Goal: Book appointment/travel/reservation

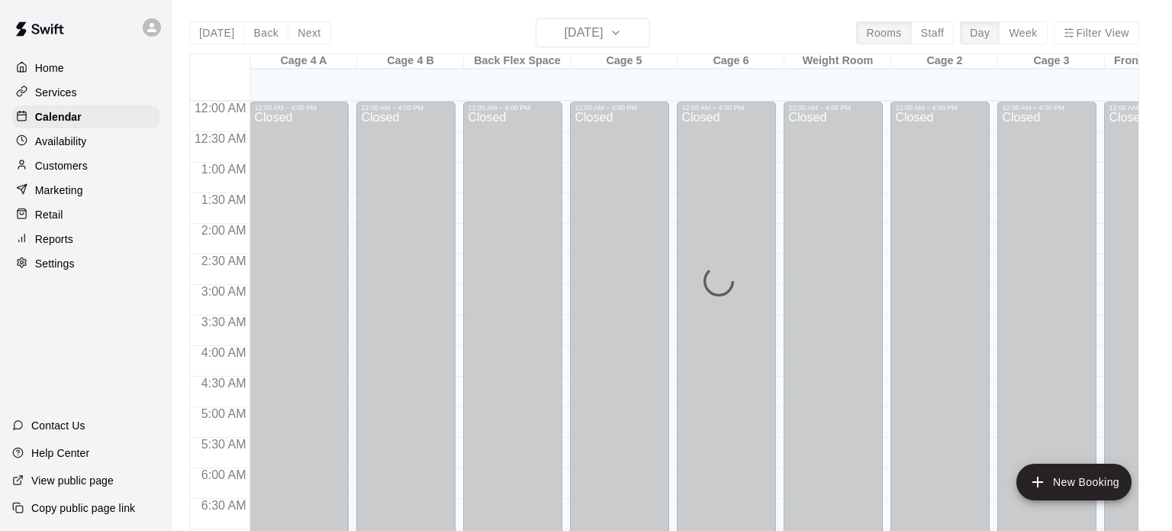
scroll to position [972, 0]
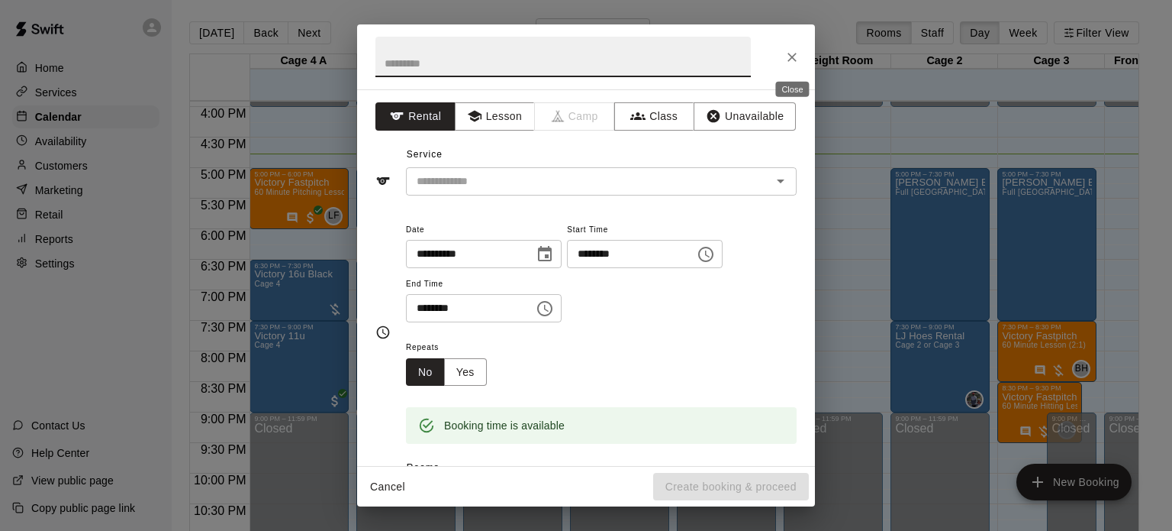
click at [790, 63] on icon "Close" at bounding box center [792, 57] width 15 height 15
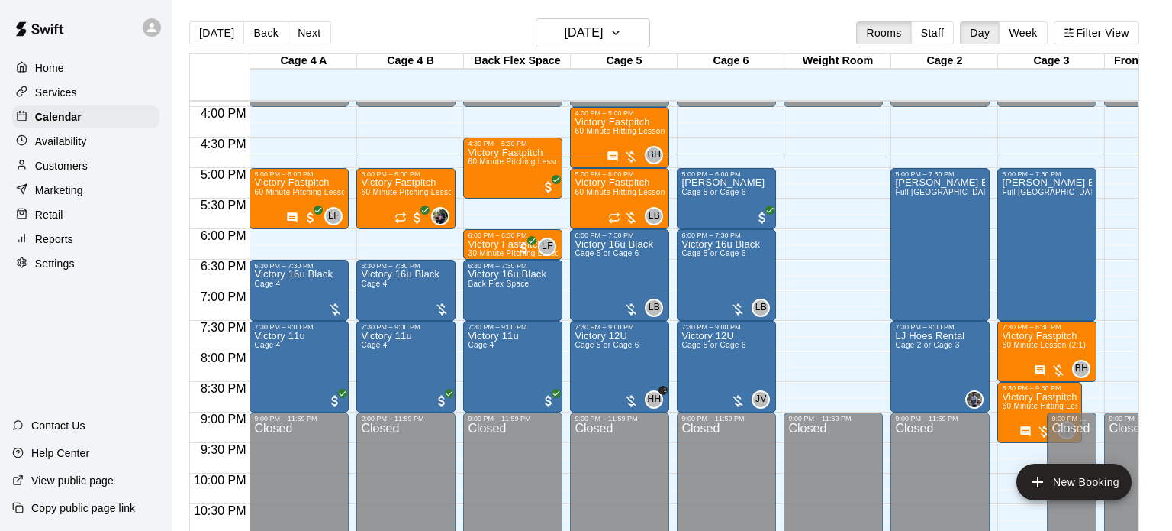
scroll to position [0, 31]
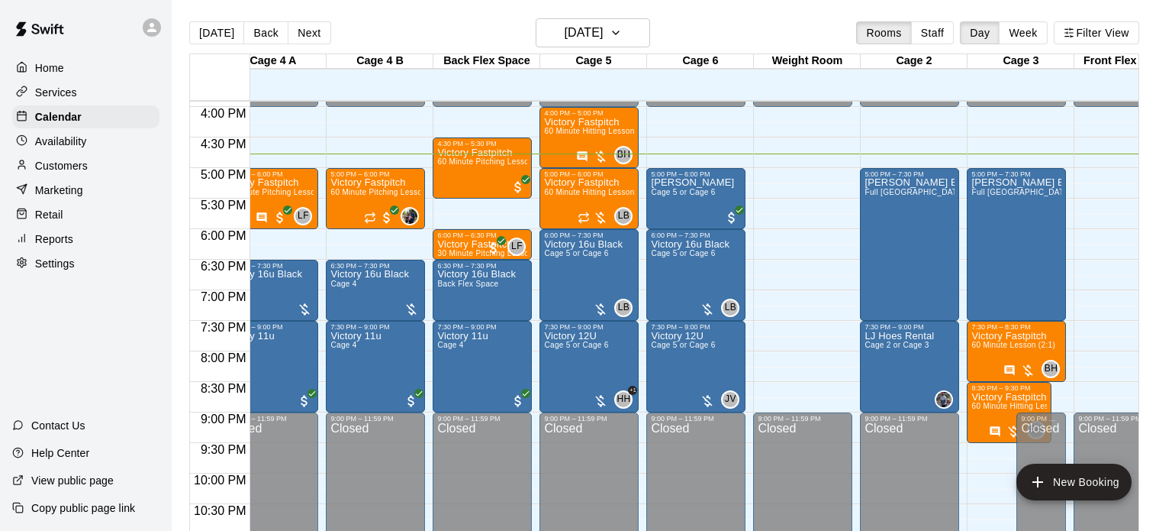
click at [1151, 297] on main "[DATE] Back [DATE][DATE] Rooms Staff Day Week Filter View Cage 4 A 16 Tue Cage …" at bounding box center [672, 283] width 989 height 531
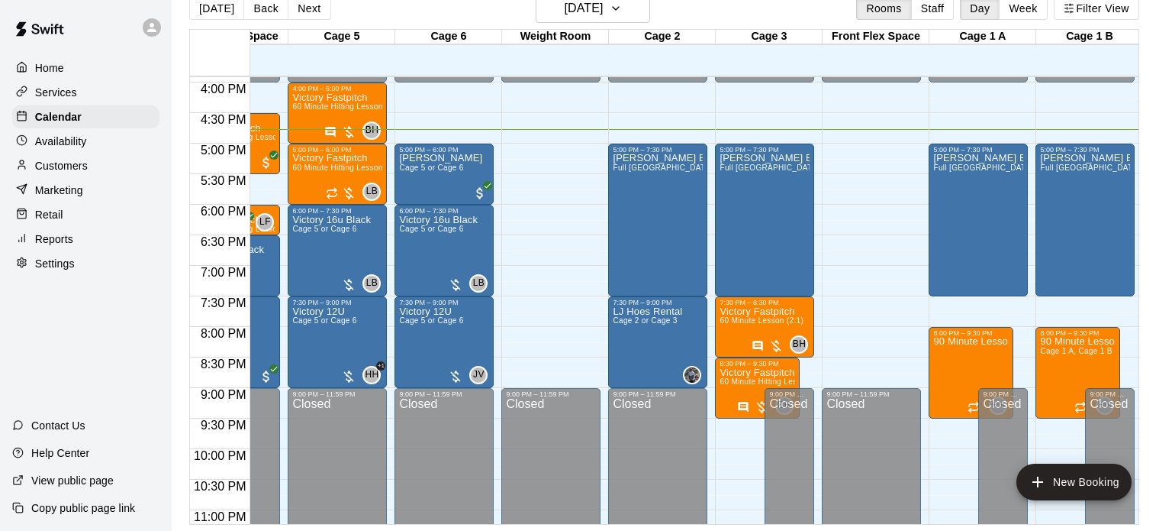
scroll to position [0, 285]
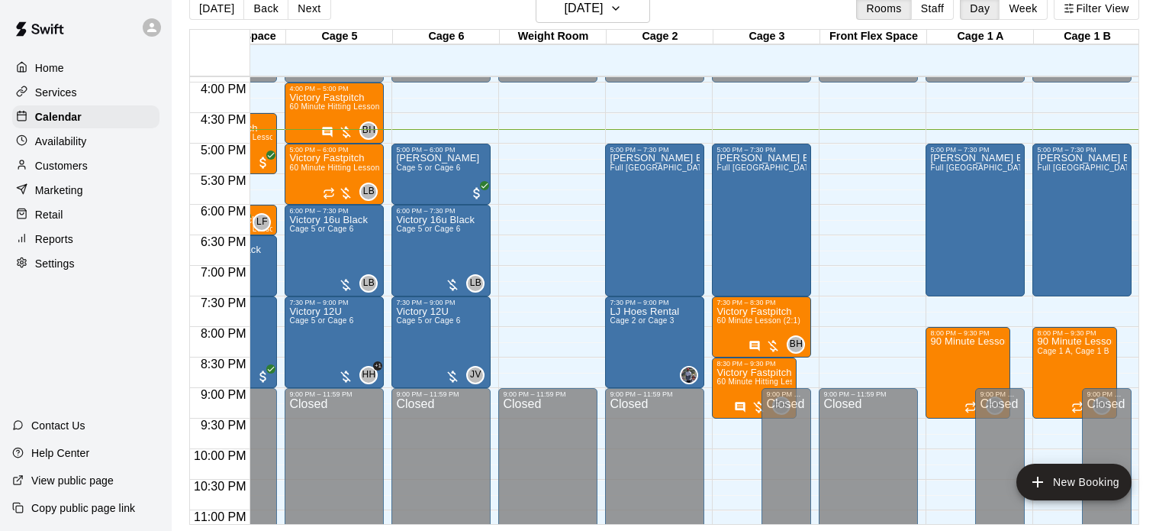
click at [1156, 410] on main "[DATE] Back [DATE][DATE] Rooms Staff Day Week Filter View Cage 4 A 16 Tue Cage …" at bounding box center [672, 259] width 989 height 531
click at [1143, 451] on div "[DATE] Back [DATE][DATE] Rooms Staff Day Week Filter View Cage 4 A 16 Tue Cage …" at bounding box center [664, 259] width 973 height 531
click at [1159, 474] on main "[DATE] Back [DATE][DATE] Rooms Staff Day Week Filter View Cage 4 A 16 Tue Cage …" at bounding box center [672, 259] width 989 height 531
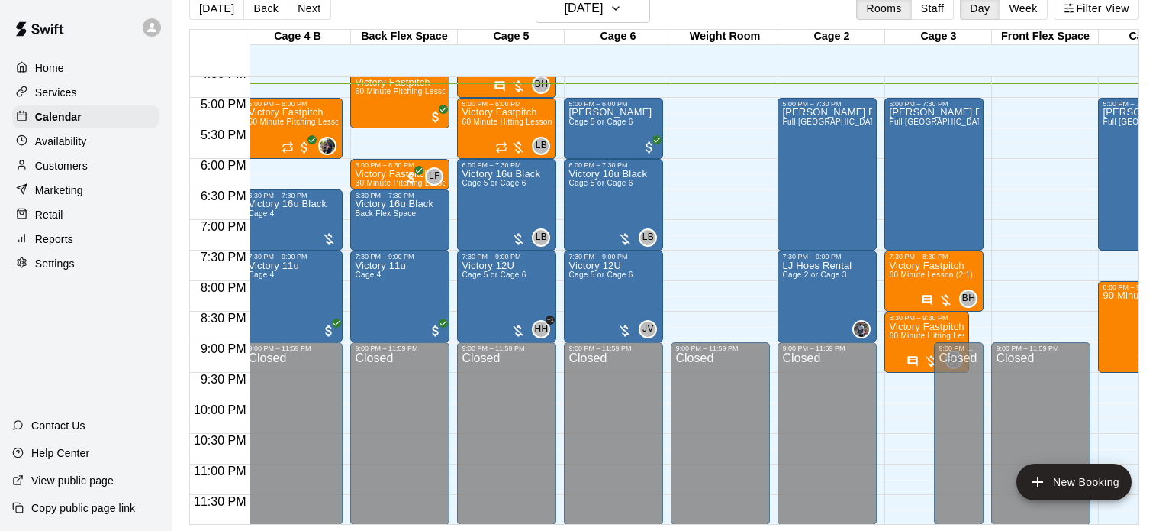
scroll to position [0, 0]
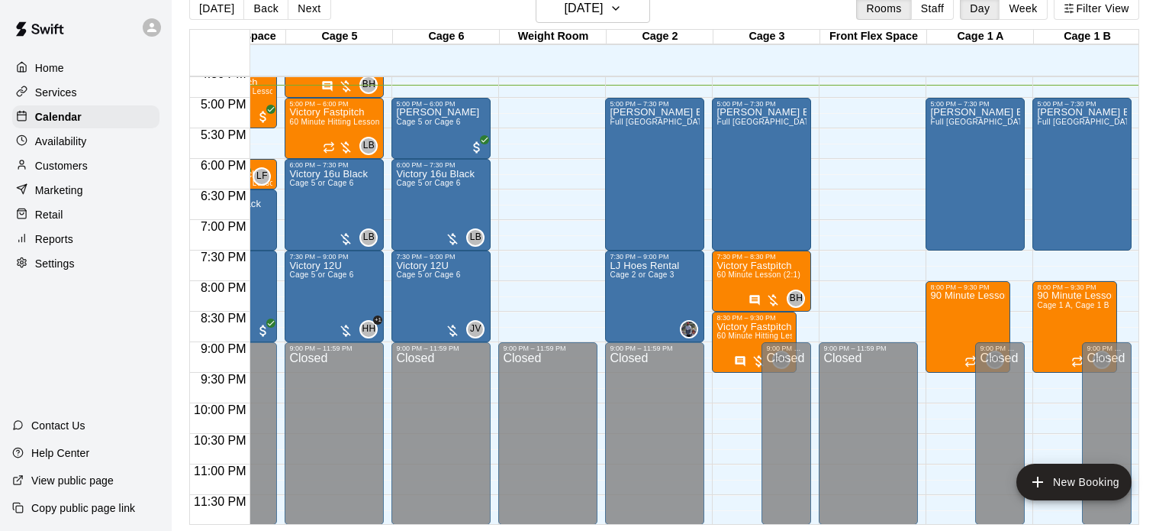
click at [1143, 346] on div "[DATE] Back [DATE][DATE] Rooms Staff Day Week Filter View Cage 4 A 16 Tue Cage …" at bounding box center [664, 259] width 973 height 531
click at [1132, 329] on div "12:00 AM 12:30 AM 1:00 AM 1:30 AM 2:00 AM 2:30 AM 3:00 AM 3:30 AM 4:00 AM 4:30 …" at bounding box center [664, 300] width 949 height 448
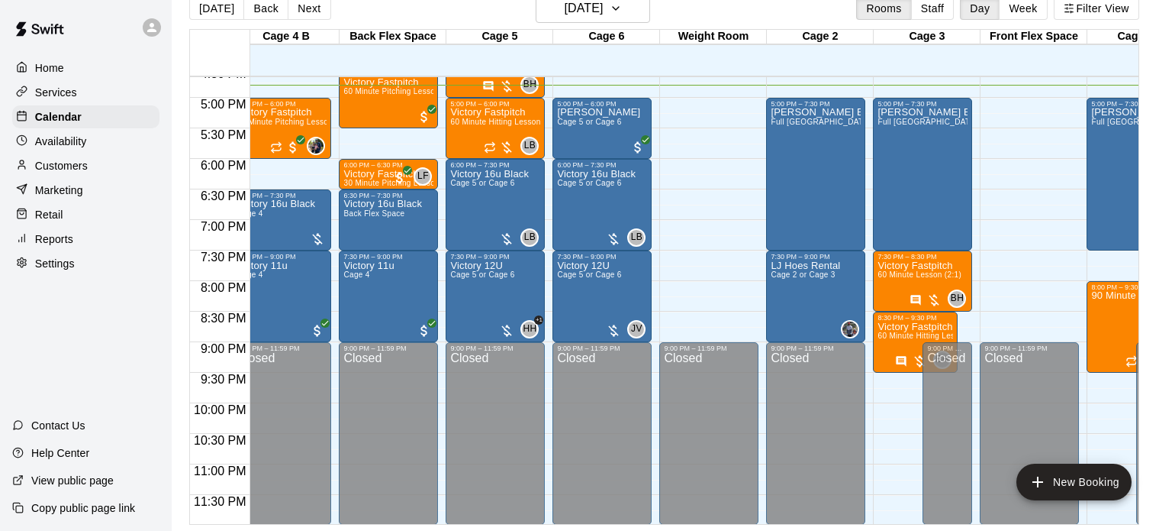
scroll to position [0, 141]
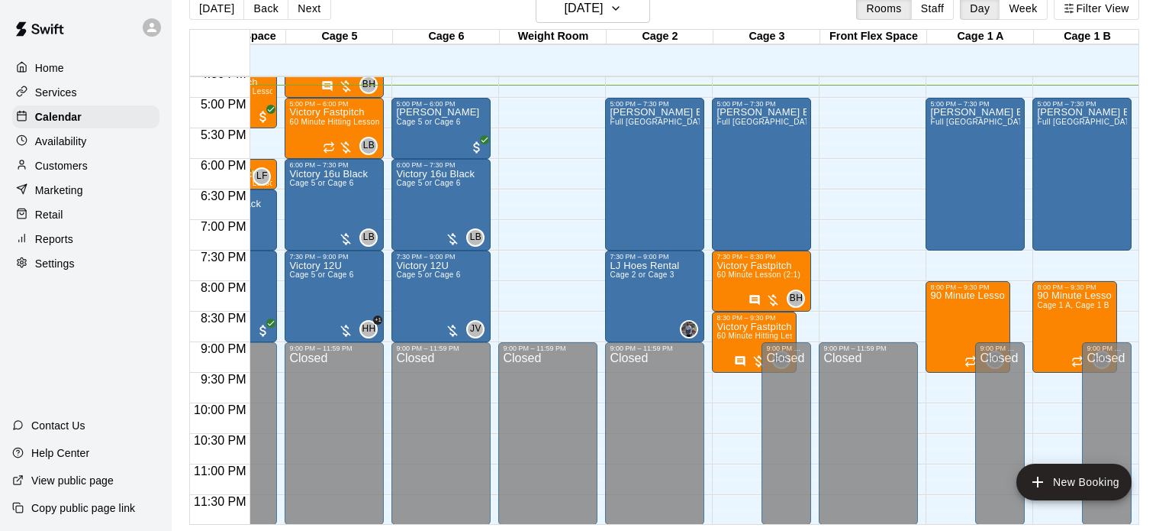
click at [1137, 453] on div at bounding box center [1087, 456] width 106 height 15
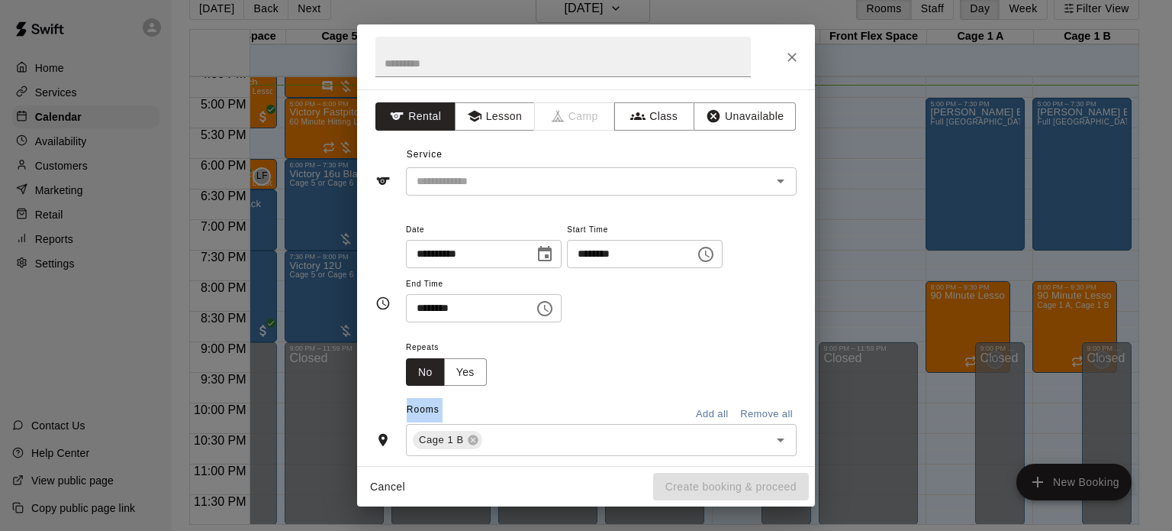
scroll to position [792, 285]
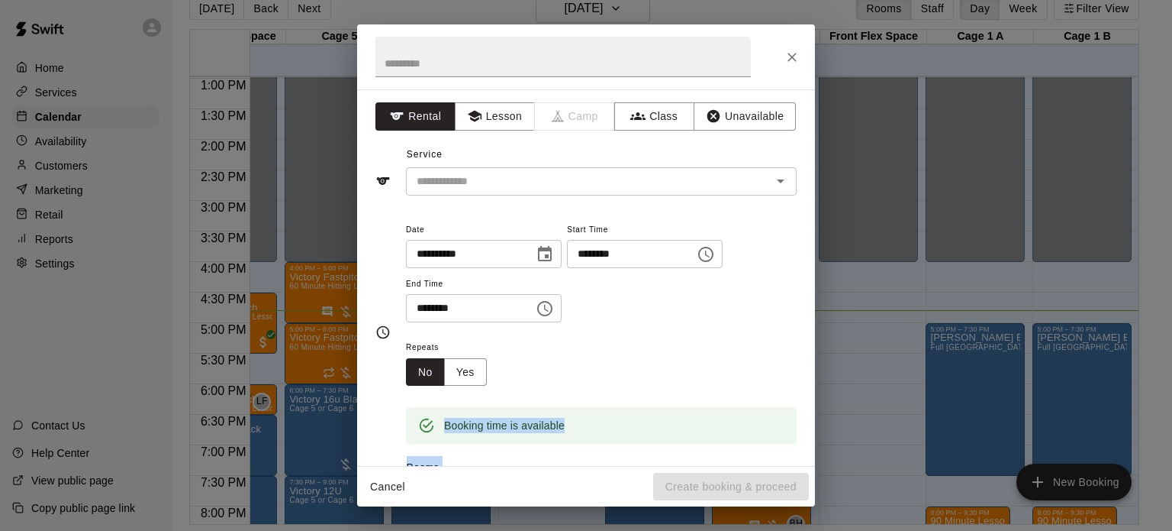
click at [1137, 385] on div "**********" at bounding box center [586, 265] width 1172 height 531
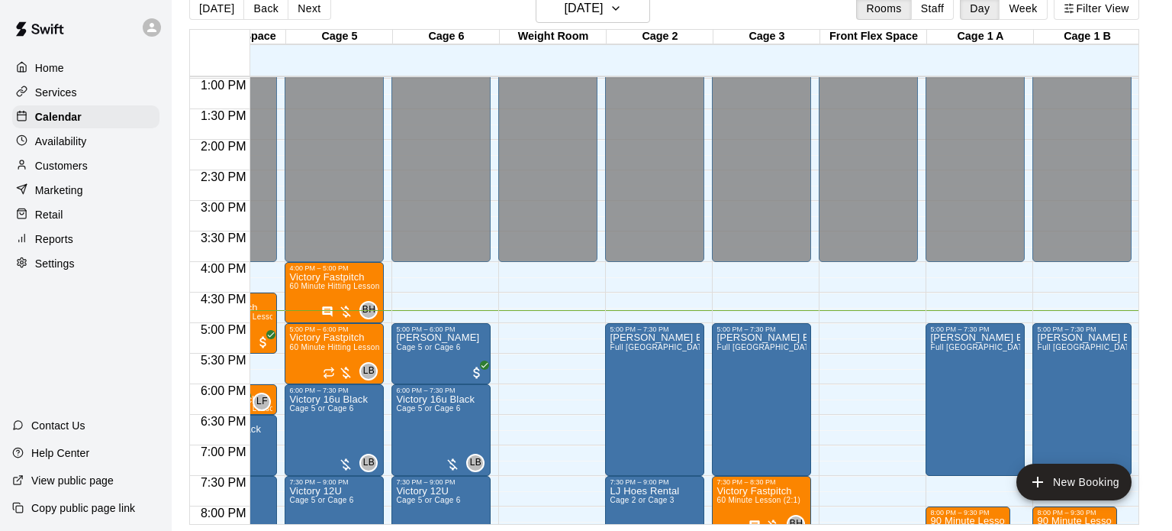
click at [1154, 365] on main "[DATE] Back [DATE][DATE] Rooms Staff Day Week Filter View Cage 4 A 16 Tue Cage …" at bounding box center [672, 259] width 989 height 531
click at [1134, 460] on div "12:00 AM 12:30 AM 1:00 AM 1:30 AM 2:00 AM 2:30 AM 3:00 AM 3:30 AM 4:00 AM 4:30 …" at bounding box center [664, 300] width 949 height 448
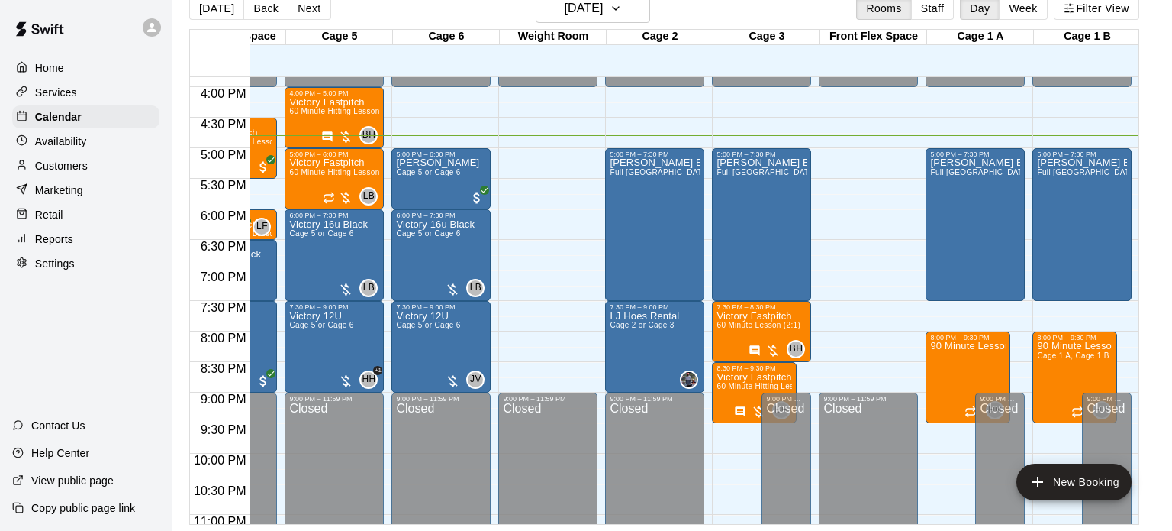
scroll to position [1018, 285]
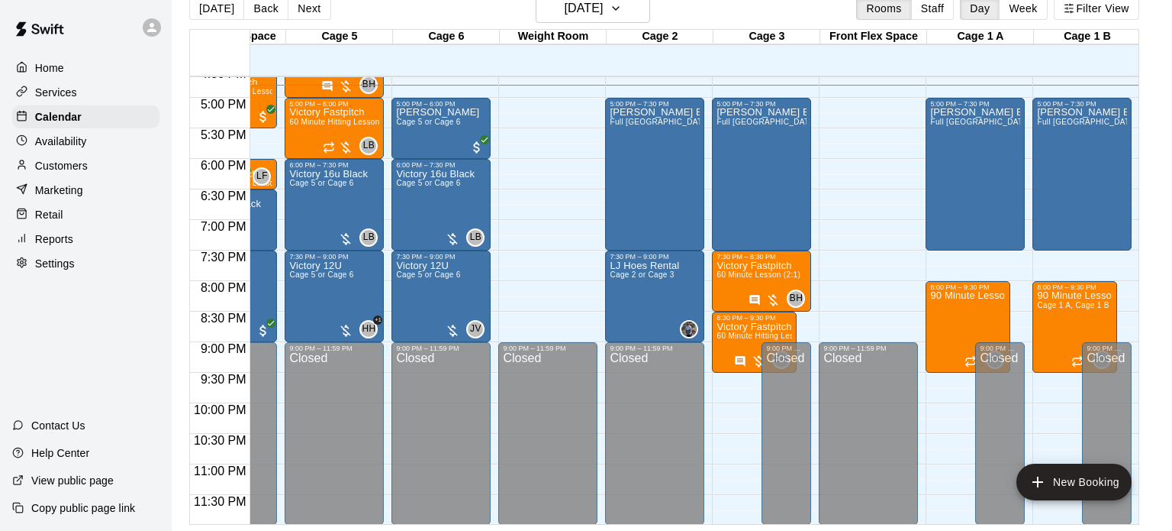
click at [1137, 513] on div at bounding box center [1087, 517] width 106 height 15
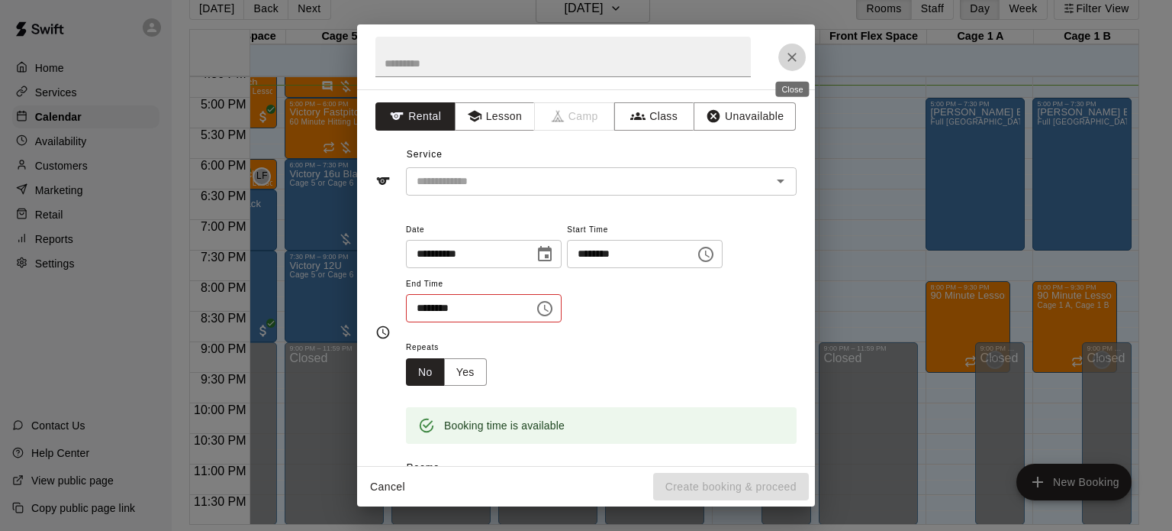
click at [792, 63] on icon "Close" at bounding box center [792, 57] width 15 height 15
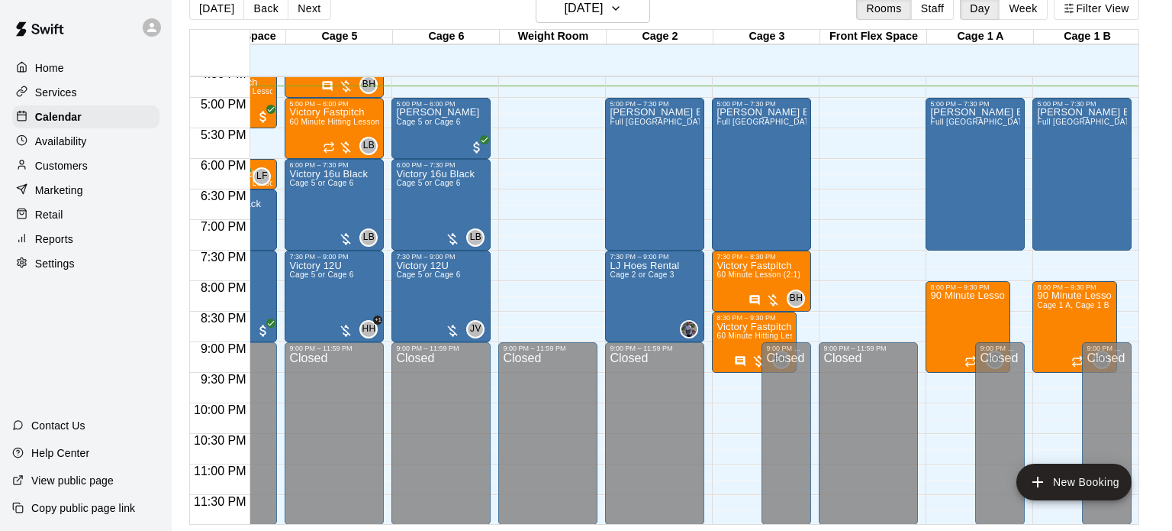
click at [1141, 386] on div "[DATE] Back [DATE][DATE] Rooms Staff Day Week Filter View Cage 4 A 16 Tue Cage …" at bounding box center [664, 259] width 973 height 531
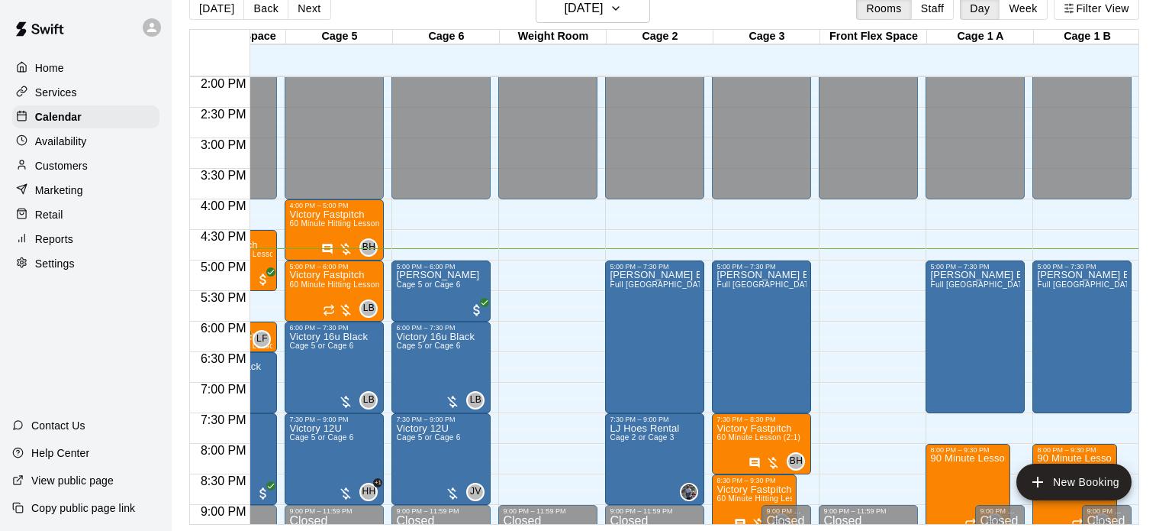
scroll to position [851, 285]
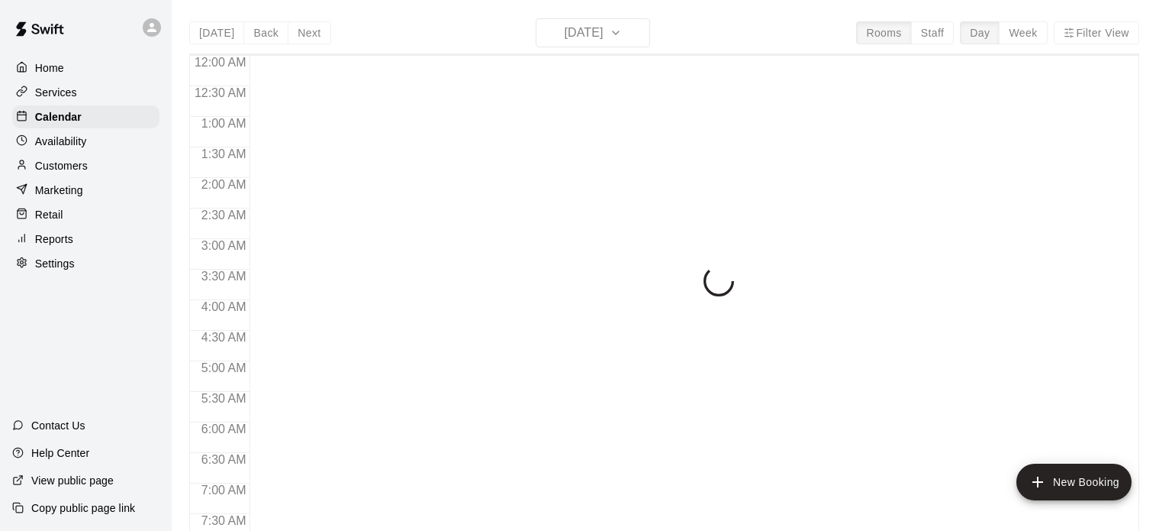
scroll to position [972, 0]
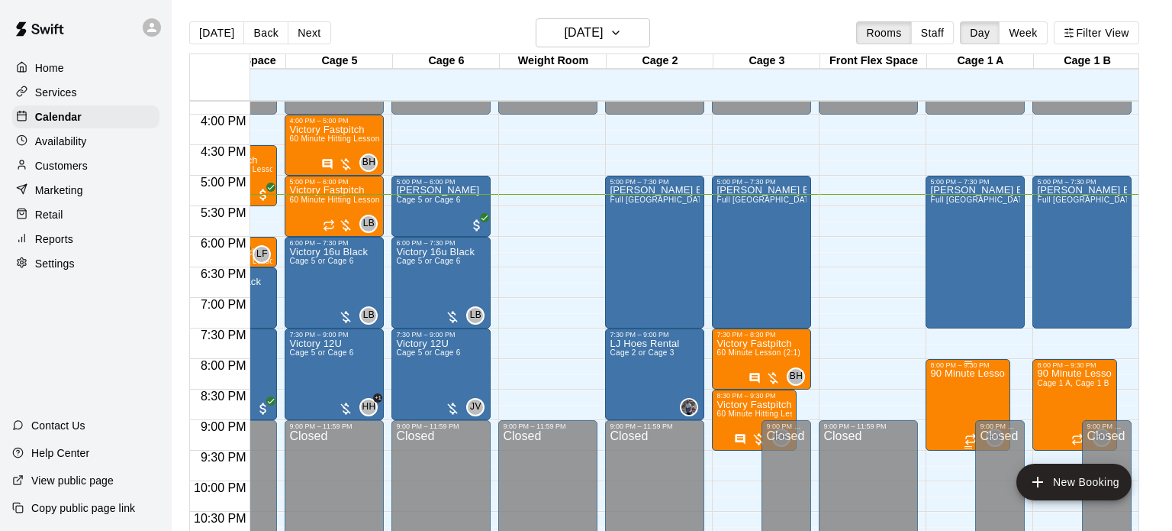
scroll to position [962, 285]
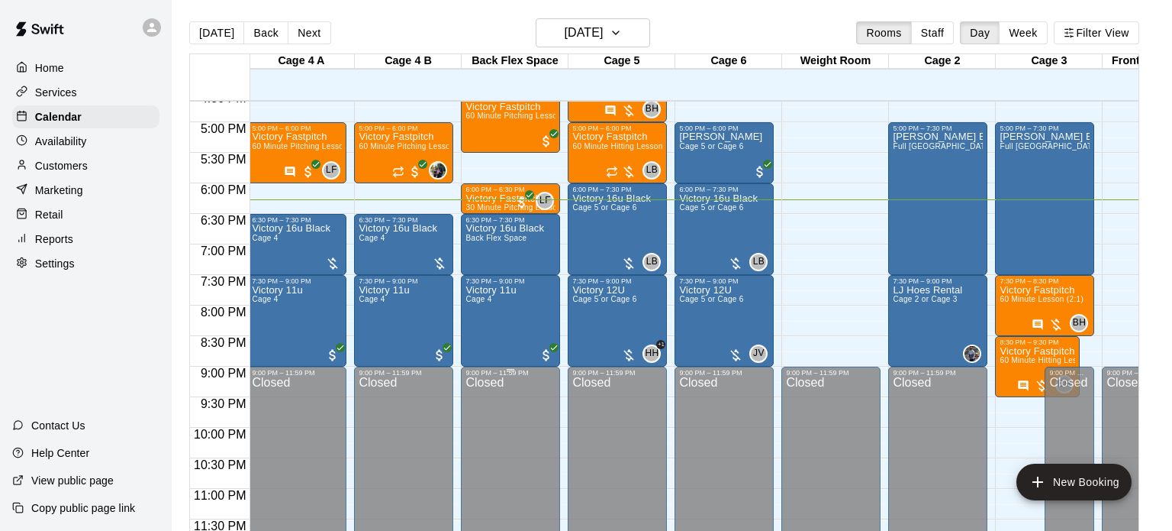
scroll to position [24, 0]
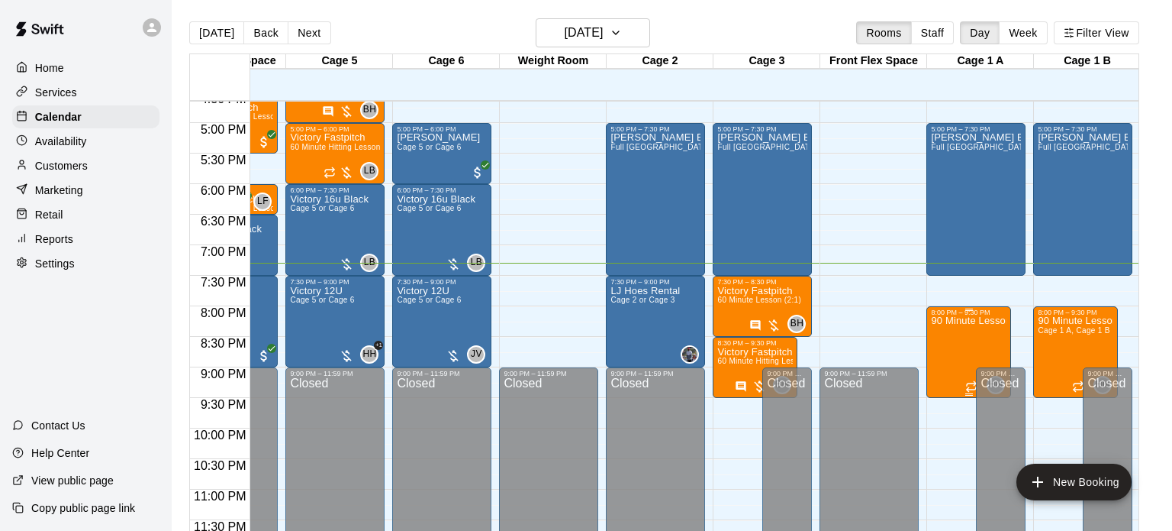
click at [915, 305] on div at bounding box center [586, 265] width 1172 height 531
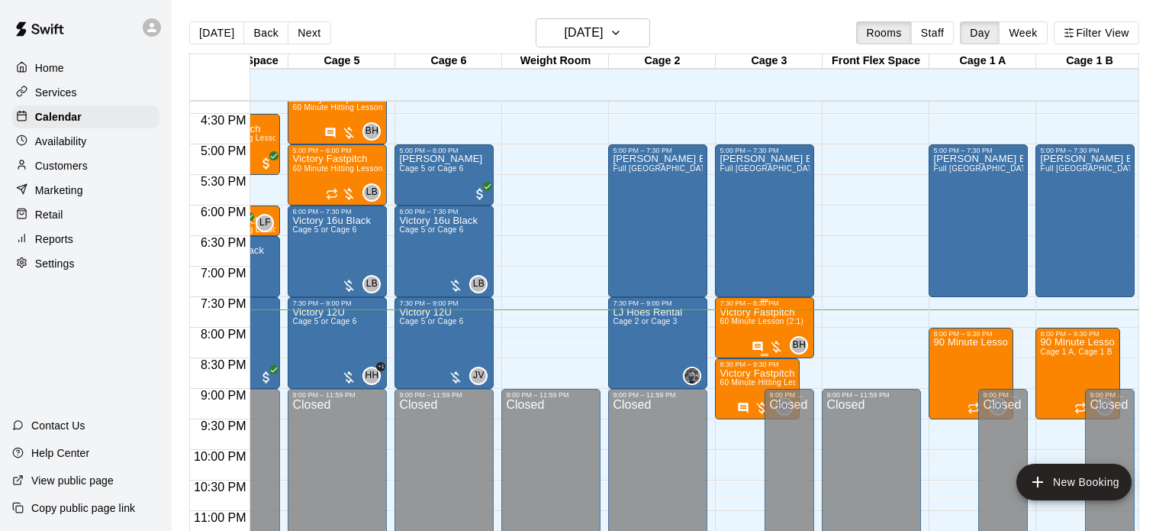
click at [724, 297] on div "7:30 PM – 8:30 PM Victory Fastpitch 60 Minute Lesson (2:1) BH 0" at bounding box center [764, 327] width 99 height 61
